Goal: Information Seeking & Learning: Stay updated

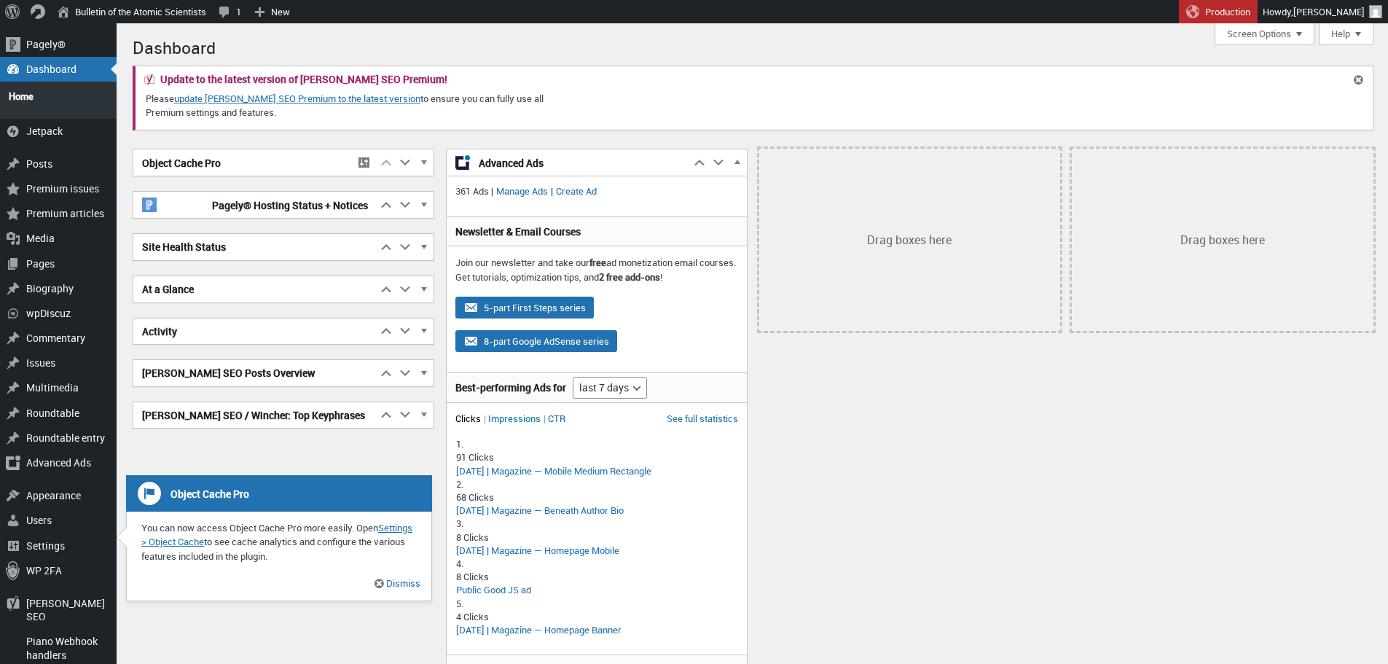
click at [892, 47] on h1 "Dashboard" at bounding box center [753, 46] width 1240 height 31
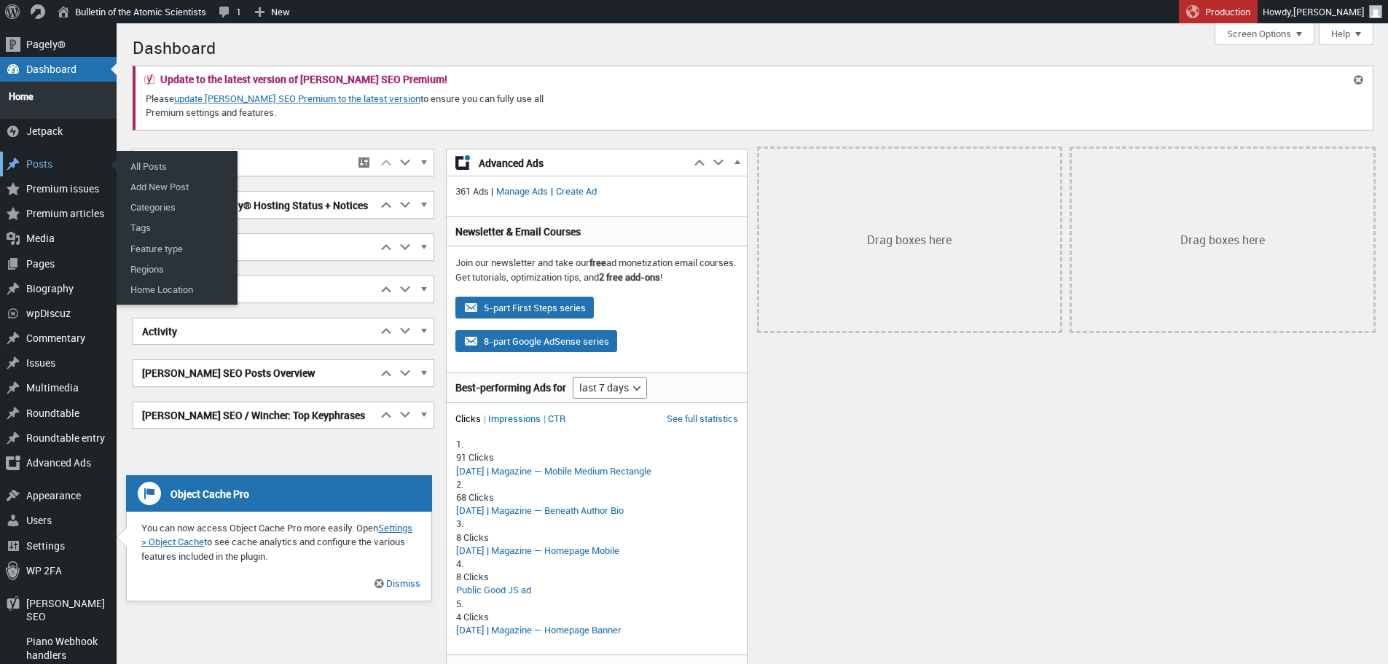
click at [34, 162] on div "Posts" at bounding box center [58, 164] width 117 height 25
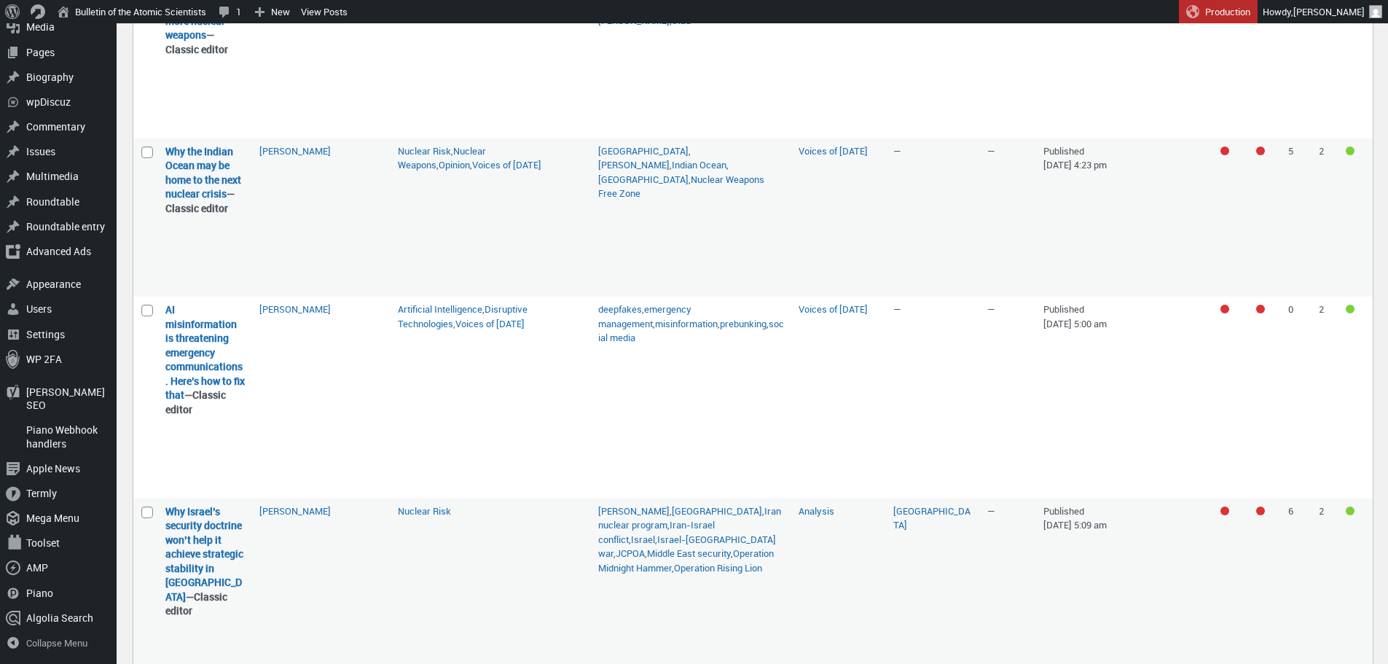
scroll to position [805, 0]
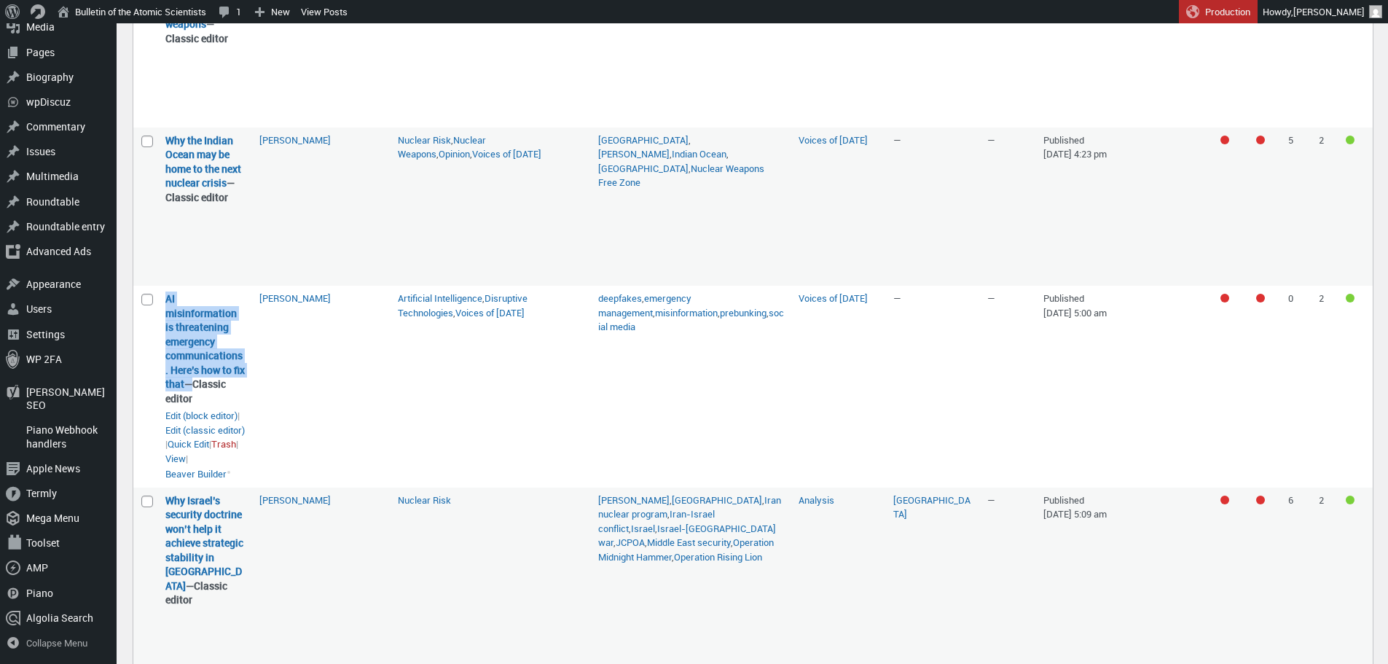
drag, startPoint x: 186, startPoint y: 430, endPoint x: 160, endPoint y: 344, distance: 89.7
click at [160, 344] on td "AI misinformation is threatening emergency communications. Here’s how to fix th…" at bounding box center [205, 386] width 94 height 201
copy strong "AI misinformation is threatening emergency communications. Here’s how to fix th…"
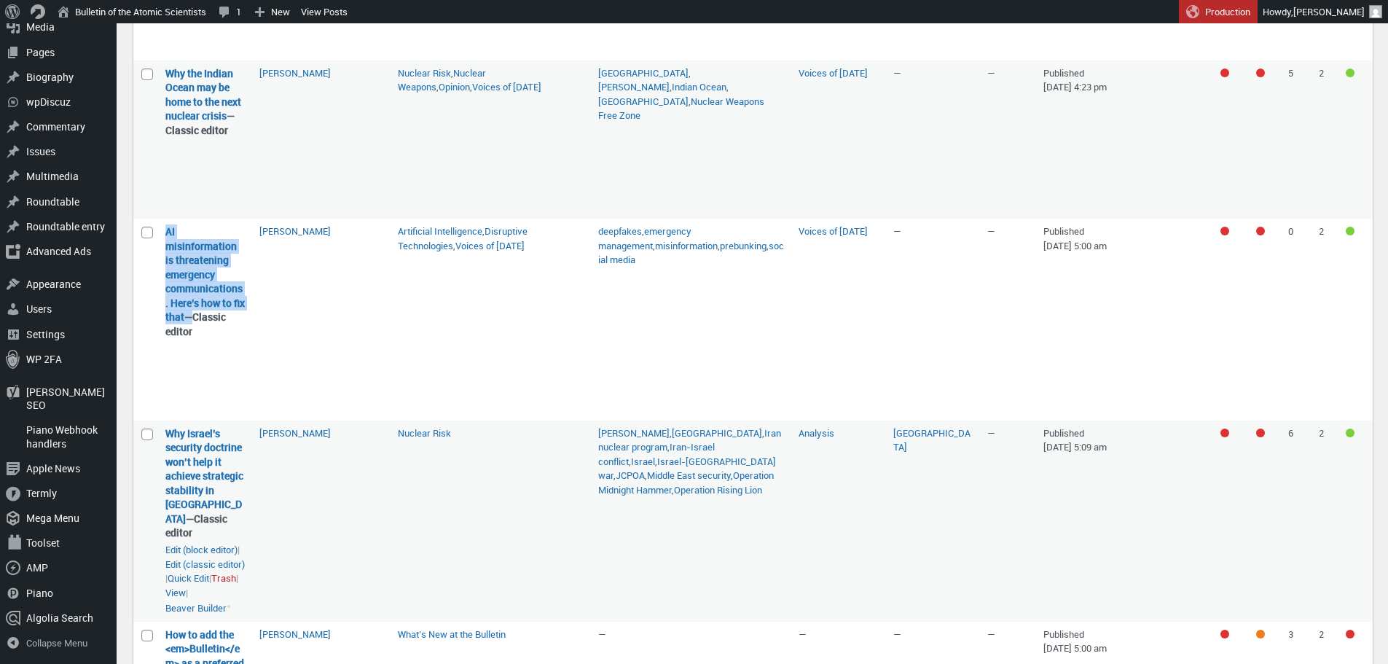
scroll to position [951, 0]
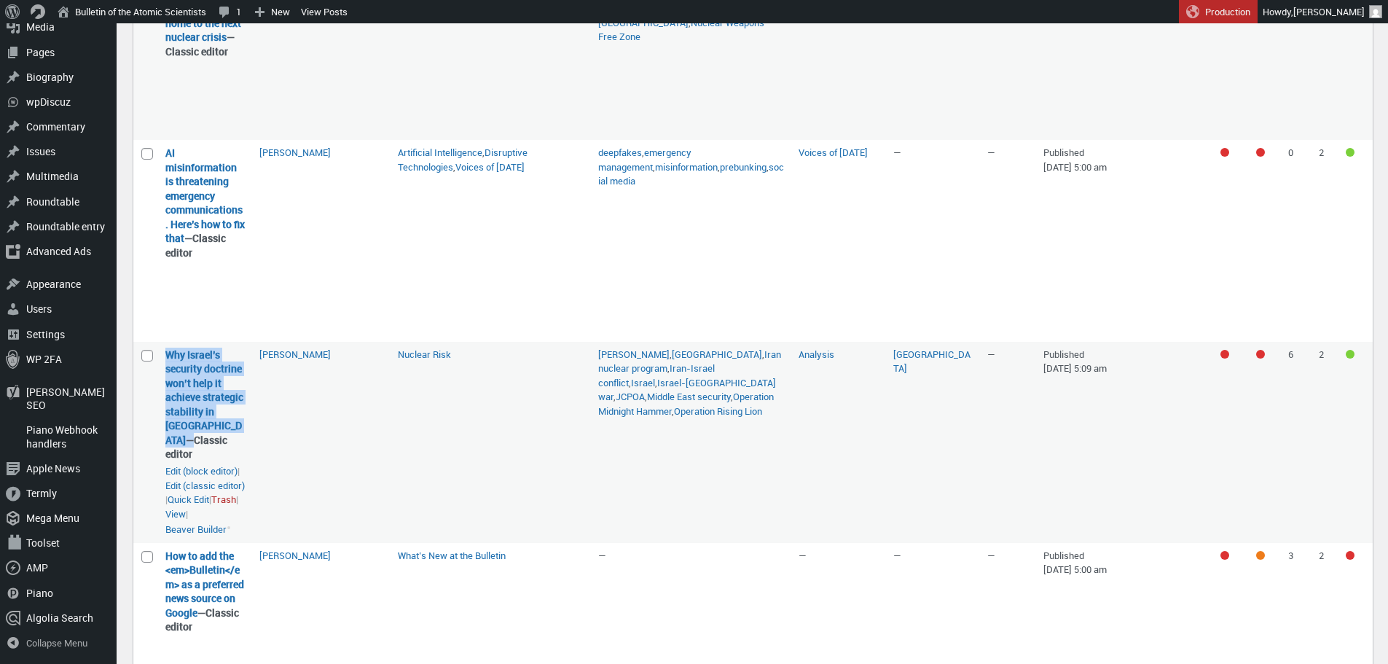
drag, startPoint x: 220, startPoint y: 469, endPoint x: 160, endPoint y: 402, distance: 90.3
click at [160, 402] on td "Why Israel’s security doctrine won’t help it achieve strategic stability in the…" at bounding box center [205, 442] width 94 height 201
copy strong "Why Israel’s security doctrine won’t help it achieve strategic stability in [GE…"
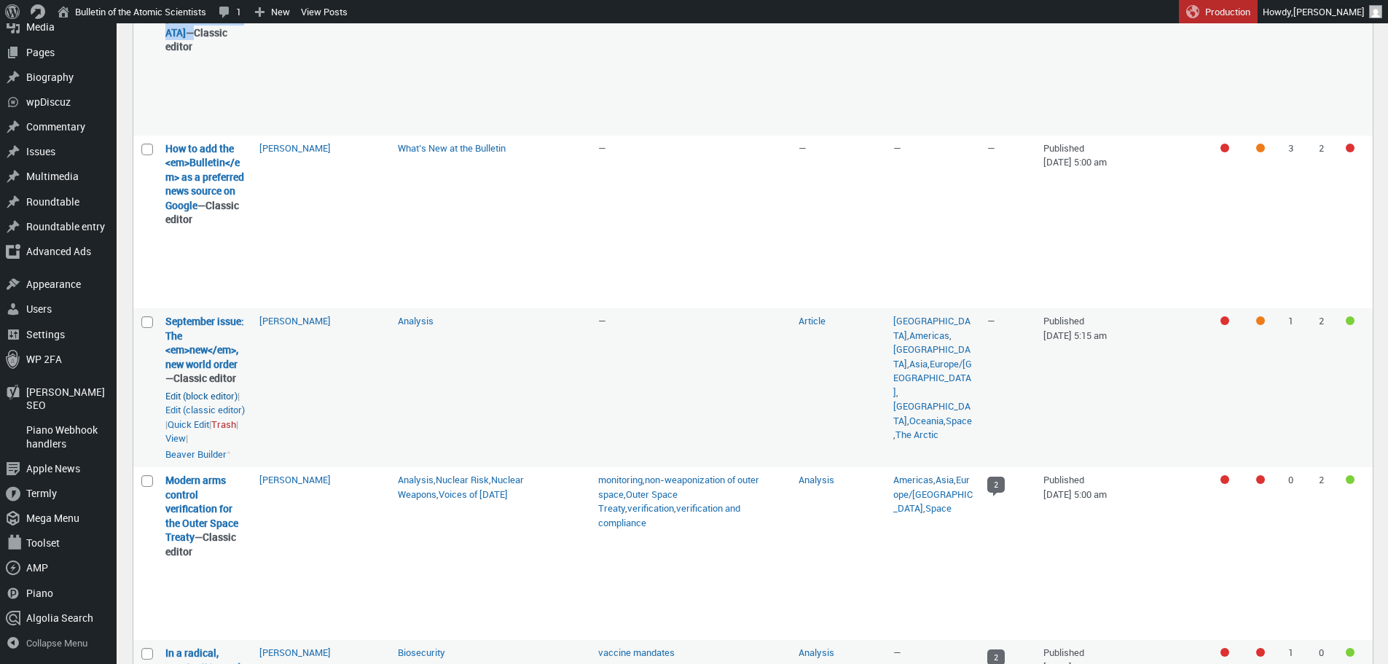
scroll to position [1388, 0]
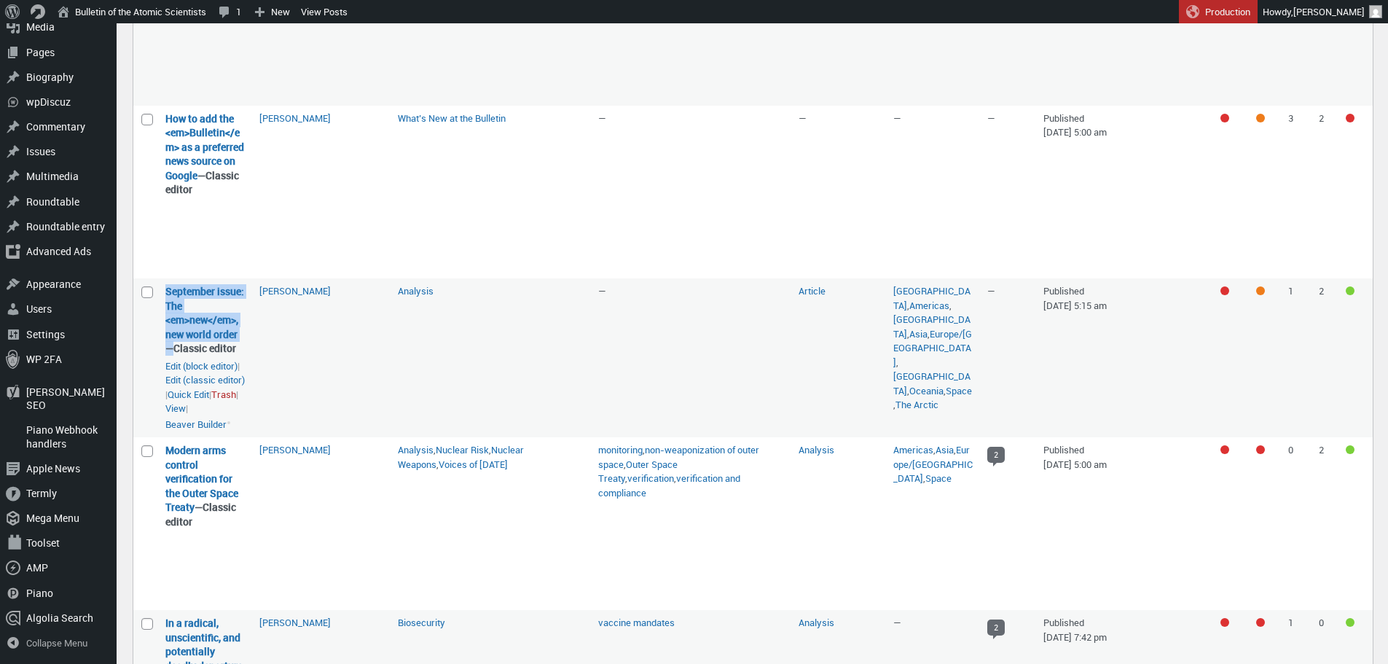
drag, startPoint x: 194, startPoint y: 387, endPoint x: 164, endPoint y: 339, distance: 56.6
click at [164, 339] on td "September issue: The <em>new</em>, new world order — Classic editor September i…" at bounding box center [205, 357] width 94 height 159
copy strong "September issue: The <em>new</em>, new world order"
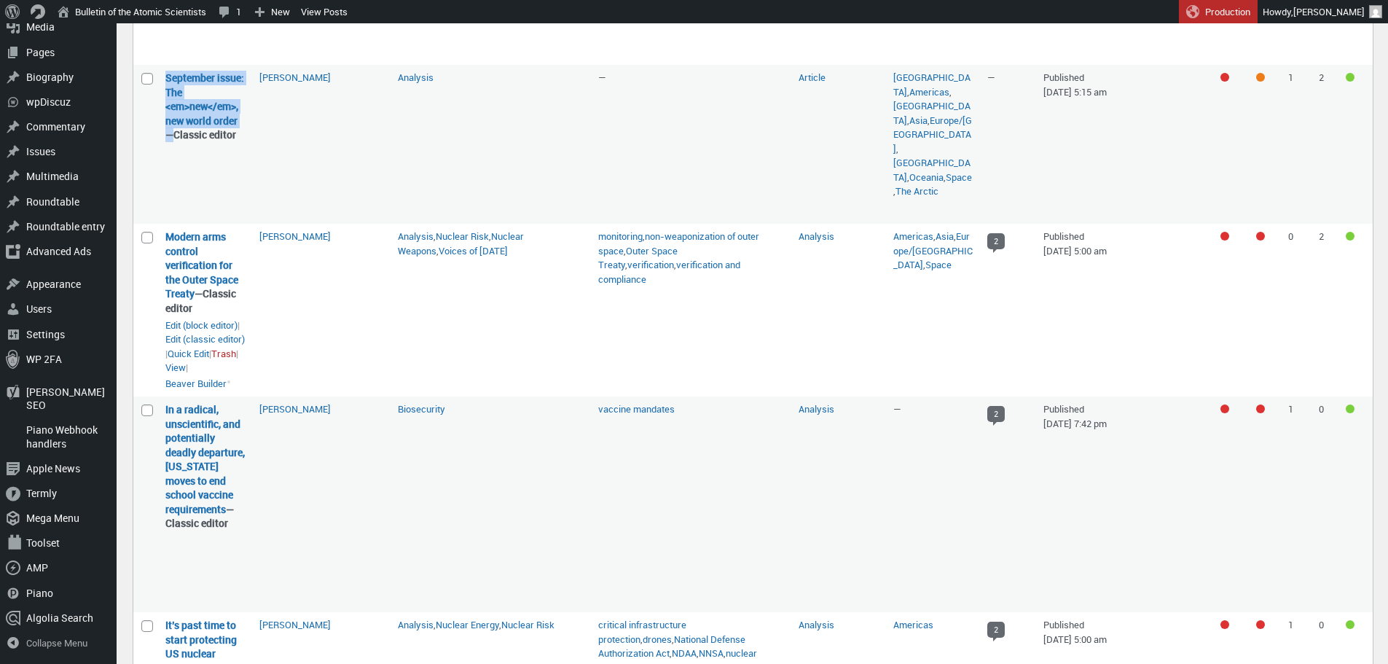
scroll to position [1606, 0]
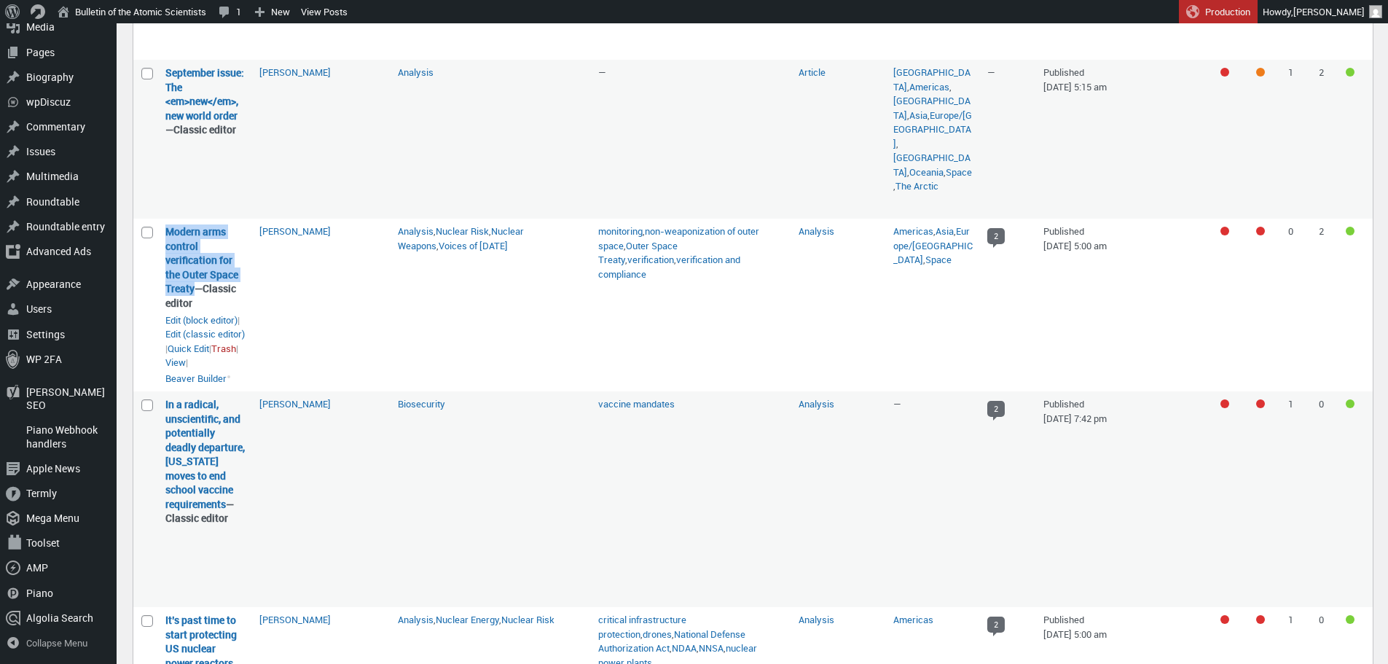
drag, startPoint x: 193, startPoint y: 349, endPoint x: 164, endPoint y: 291, distance: 64.5
click at [164, 291] on td "Modern arms control verification for the Outer Space Treaty — Classic editor Mo…" at bounding box center [205, 305] width 94 height 173
copy link "Modern arms control verification for the Outer Space Treaty"
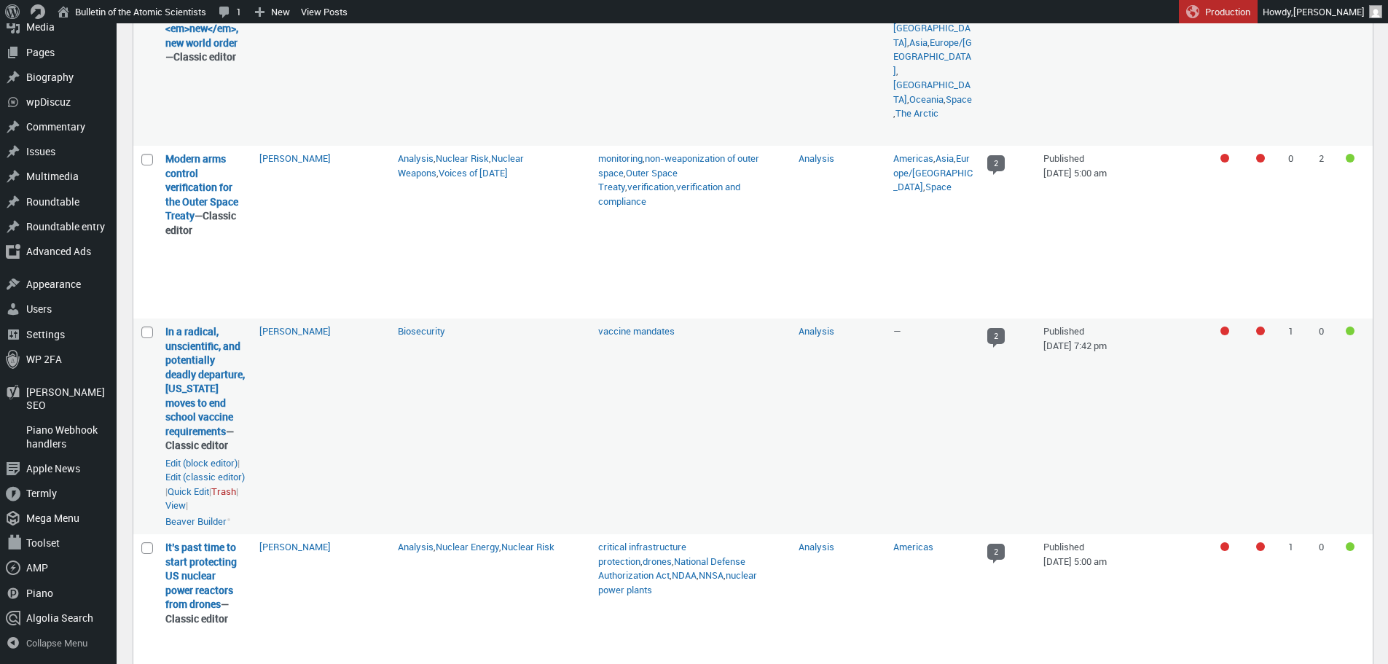
click at [323, 459] on td "Matt Field" at bounding box center [321, 426] width 138 height 216
drag, startPoint x: 229, startPoint y: 502, endPoint x: 165, endPoint y: 391, distance: 128.3
click at [165, 391] on strong "In a radical, unscientific, and potentially deadly departure, Florida moves to …" at bounding box center [204, 388] width 79 height 128
copy link "In a radical, unscientific, and potentially deadly departure, [US_STATE] moves …"
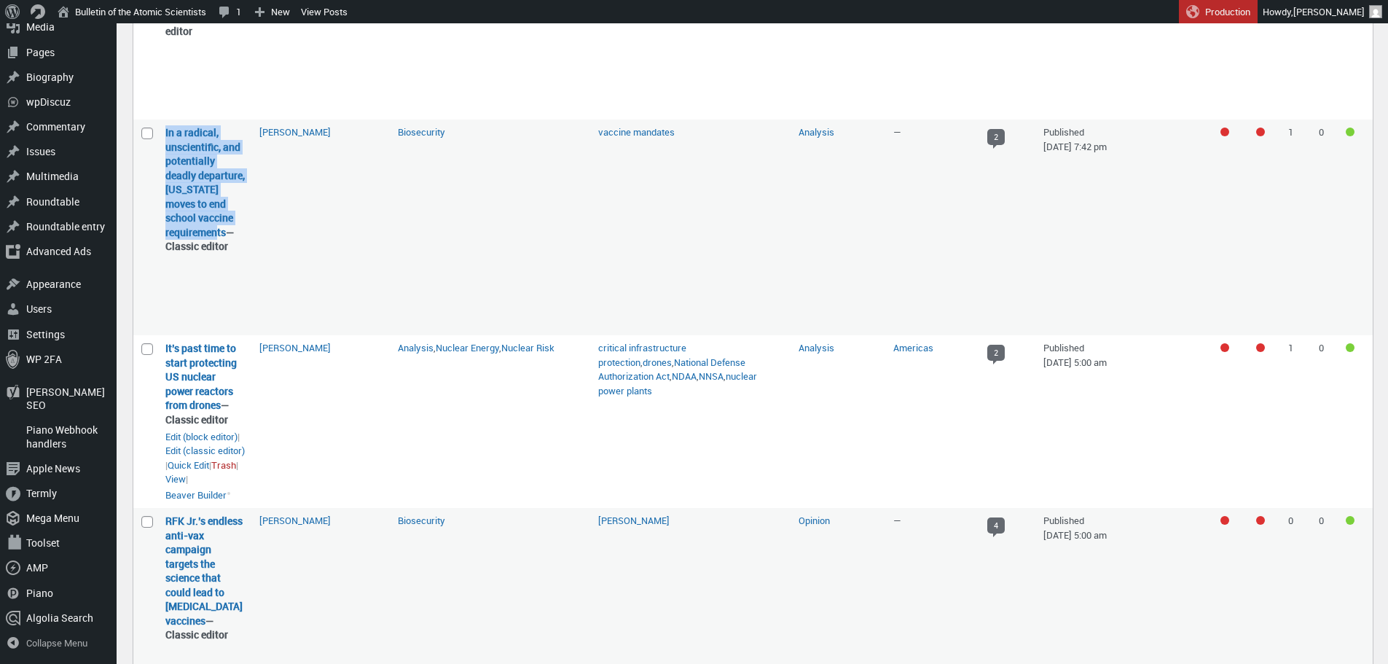
scroll to position [1898, 0]
